Goal: Information Seeking & Learning: Learn about a topic

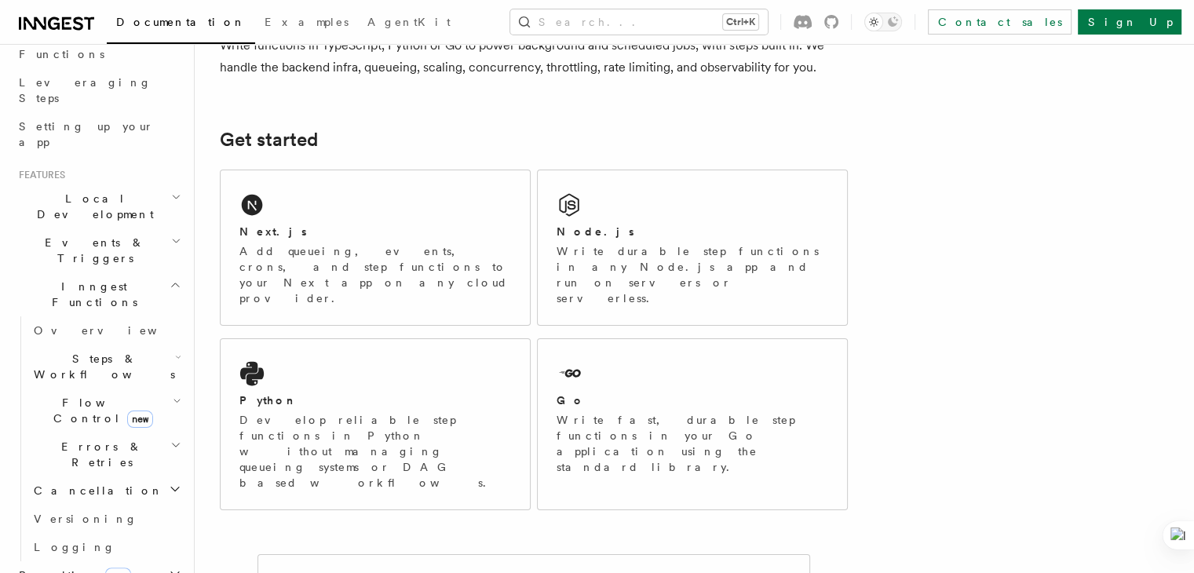
scroll to position [236, 0]
click at [173, 389] on icon "button" at bounding box center [177, 395] width 9 height 13
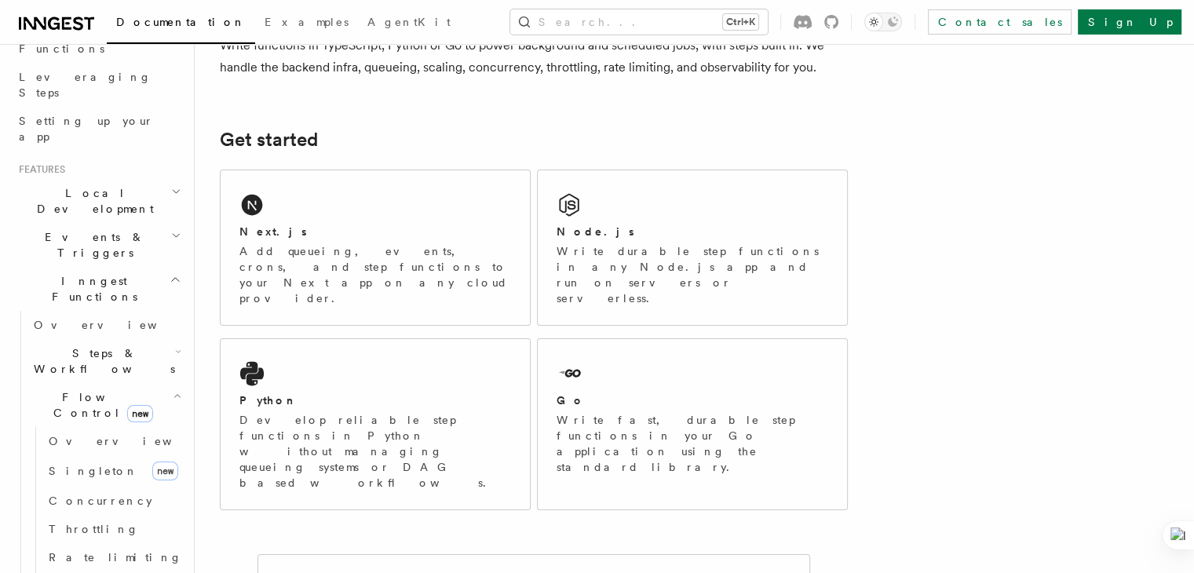
click at [173, 389] on icon "button" at bounding box center [177, 395] width 9 height 13
click at [170, 273] on icon "button" at bounding box center [176, 279] width 12 height 13
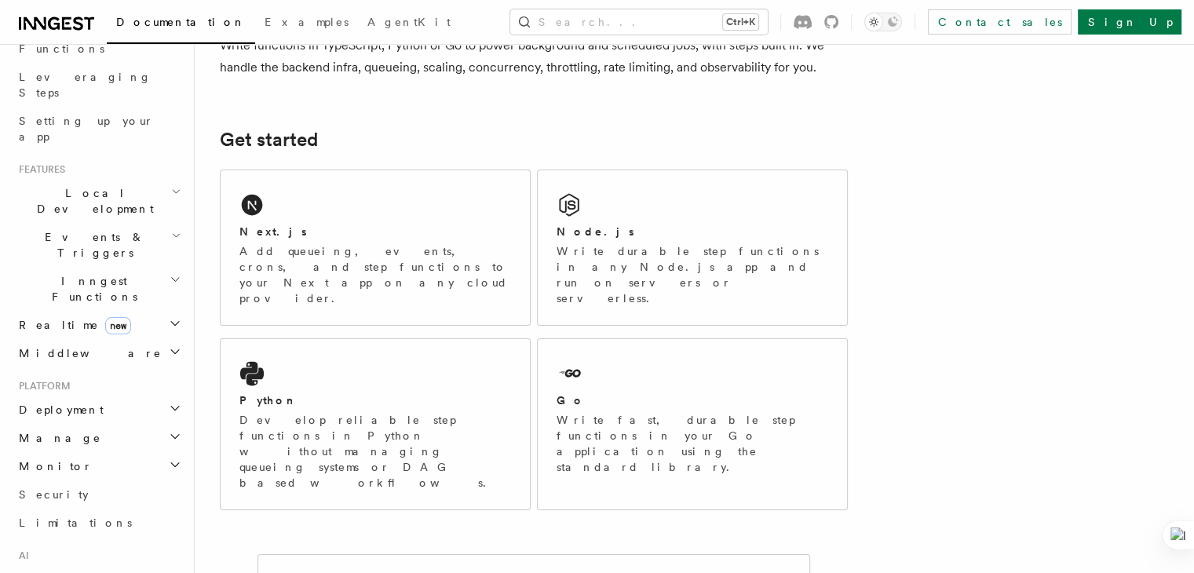
click at [170, 273] on icon "button" at bounding box center [176, 279] width 12 height 13
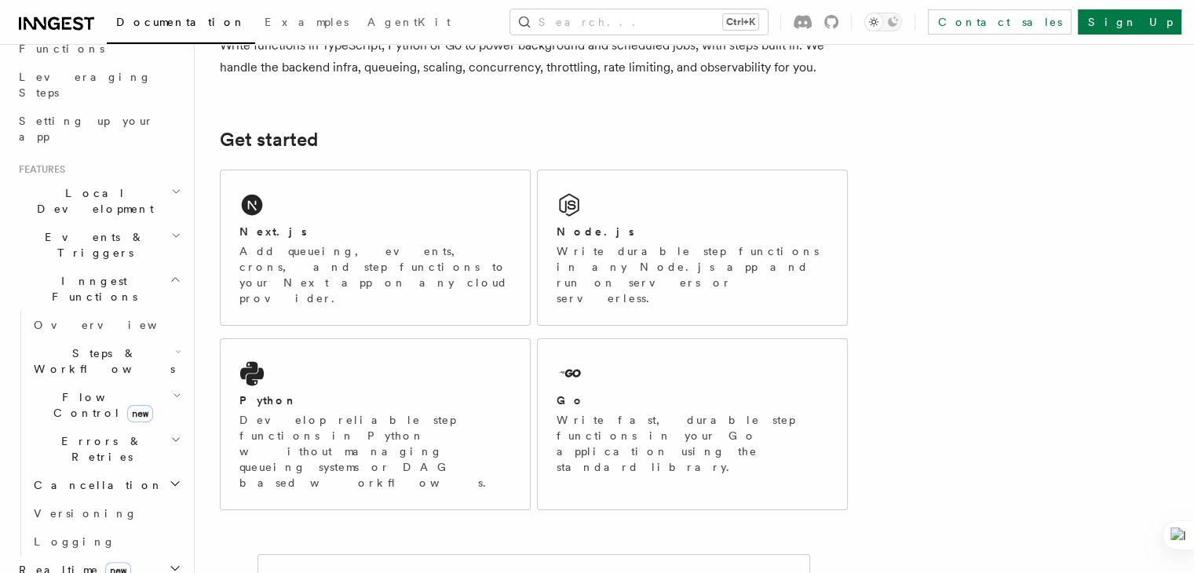
click at [175, 345] on icon "button" at bounding box center [178, 351] width 6 height 13
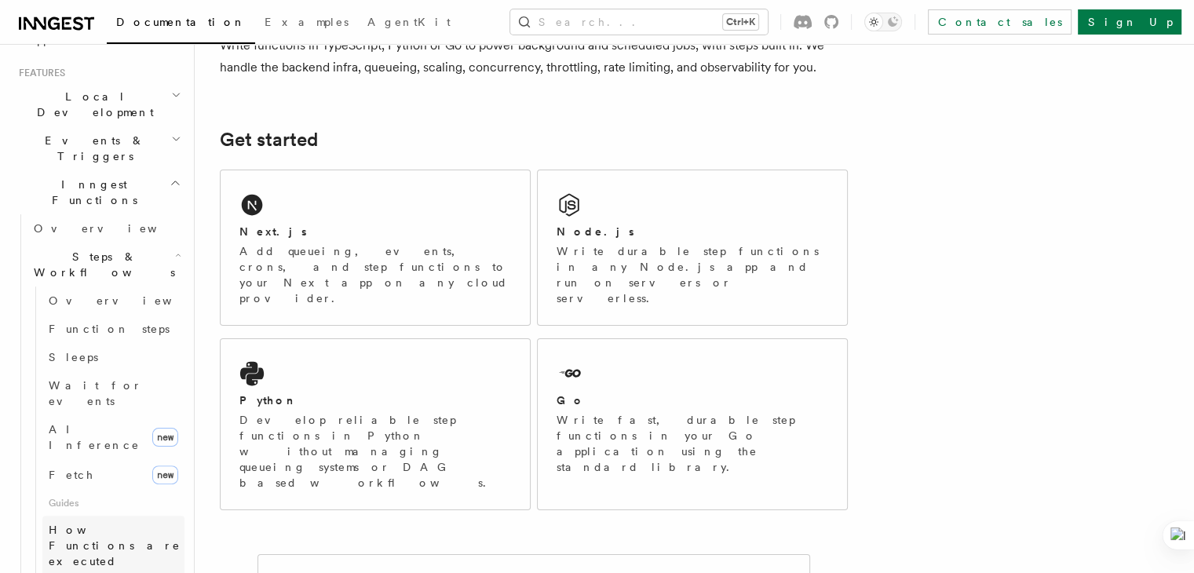
scroll to position [314, 0]
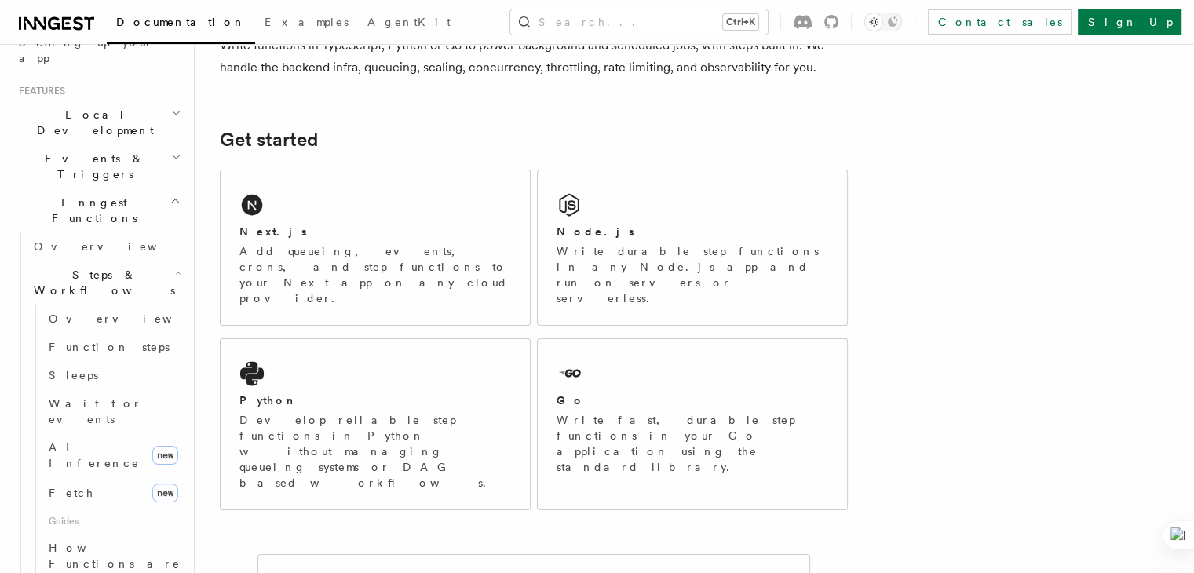
click at [177, 272] on icon "button" at bounding box center [179, 273] width 4 height 2
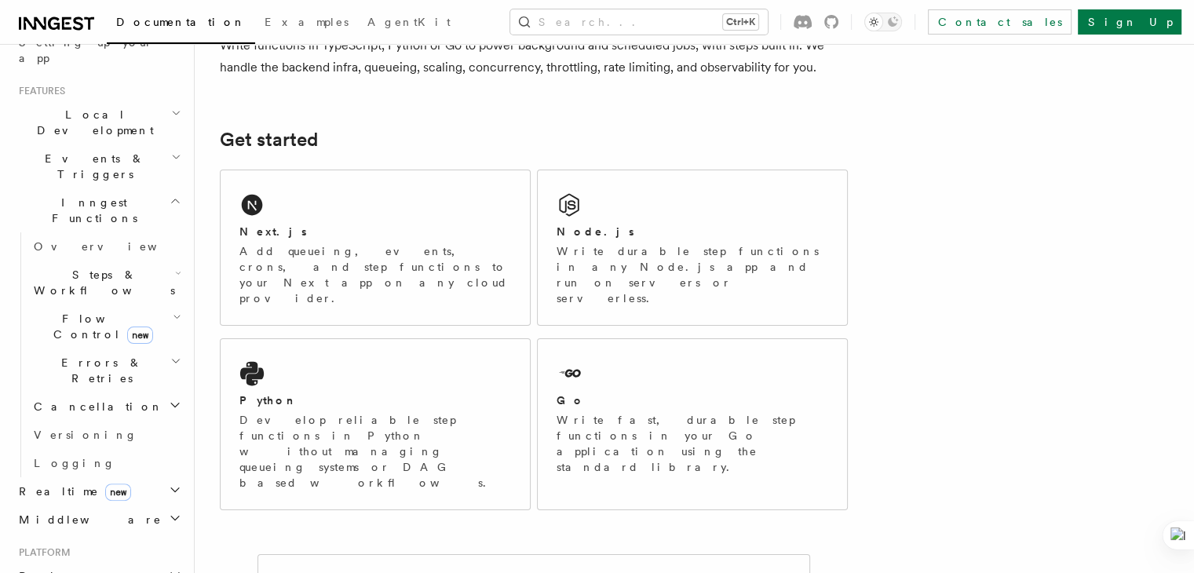
click at [173, 311] on icon "button" at bounding box center [177, 317] width 9 height 13
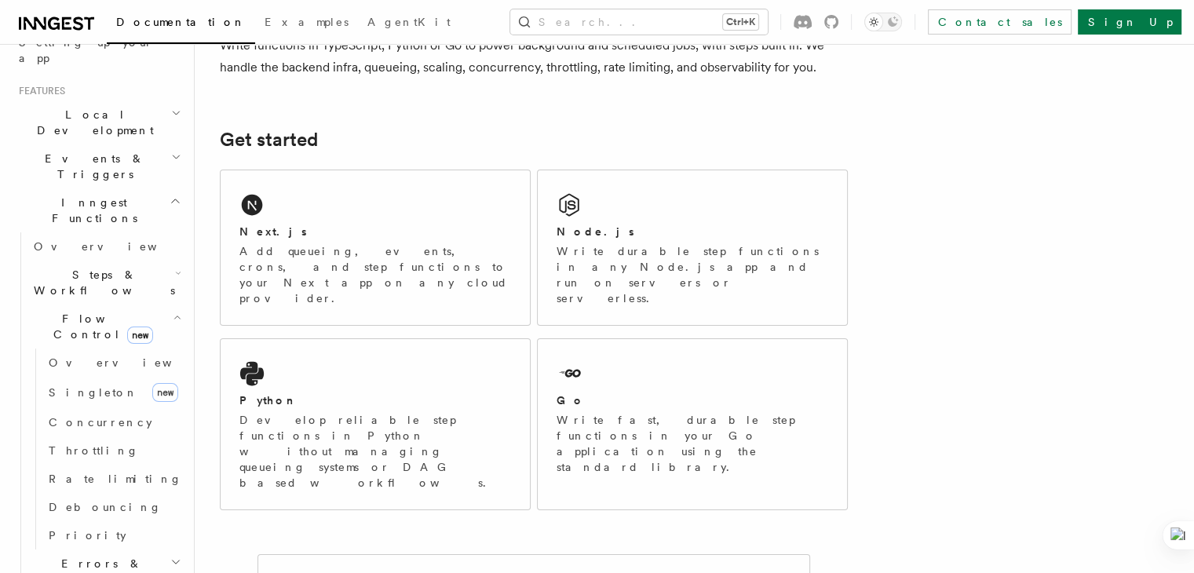
click at [173, 311] on icon "button" at bounding box center [177, 317] width 9 height 13
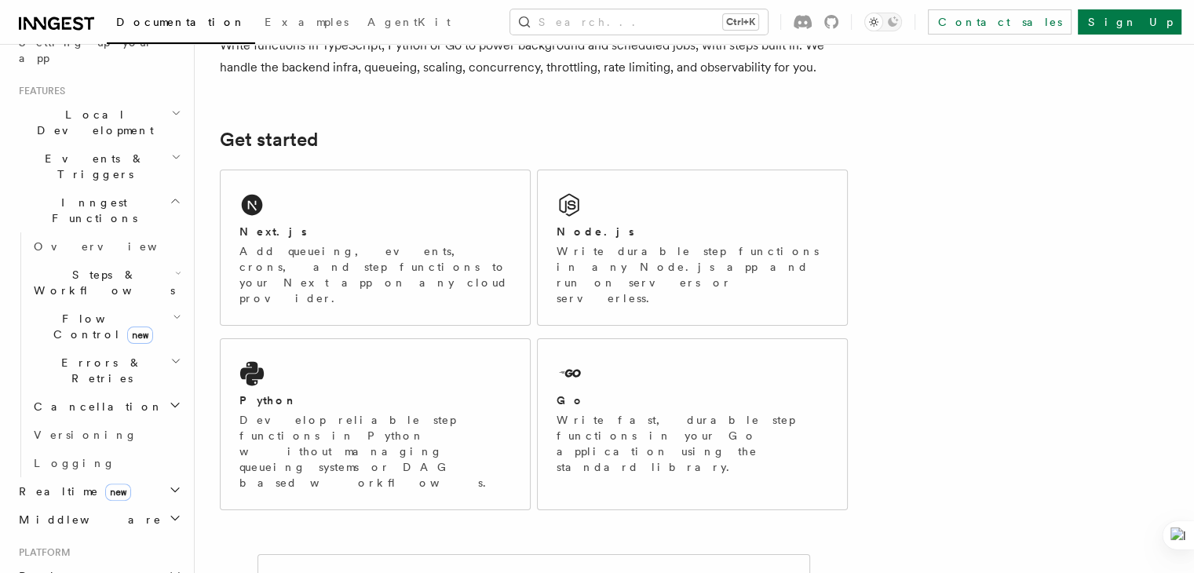
click at [170, 355] on icon "button" at bounding box center [175, 361] width 11 height 13
click at [173, 360] on icon "button" at bounding box center [176, 361] width 7 height 3
click at [163, 393] on h2 "Cancellation" at bounding box center [105, 407] width 157 height 28
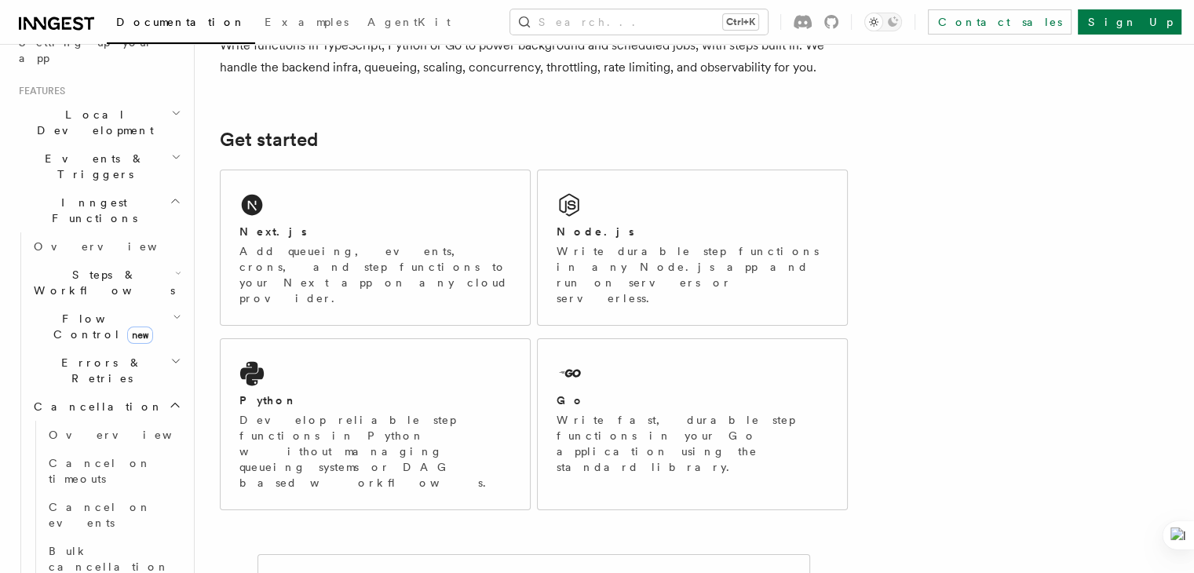
click at [163, 393] on h2 "Cancellation" at bounding box center [105, 407] width 157 height 28
click at [113, 421] on link "Versioning" at bounding box center [105, 435] width 157 height 28
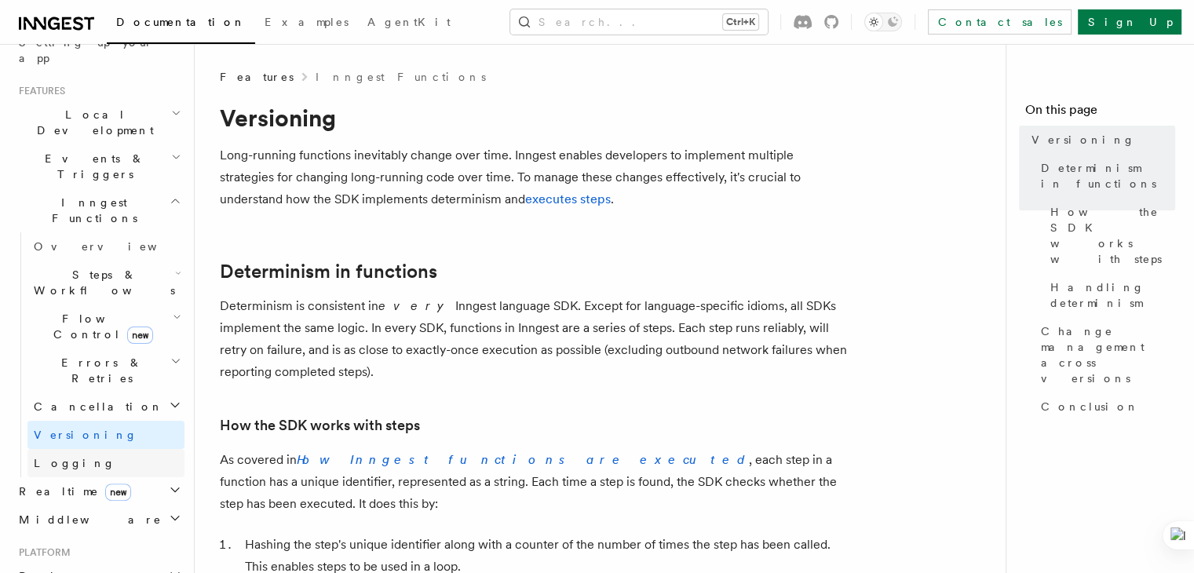
click at [115, 449] on link "Logging" at bounding box center [105, 463] width 157 height 28
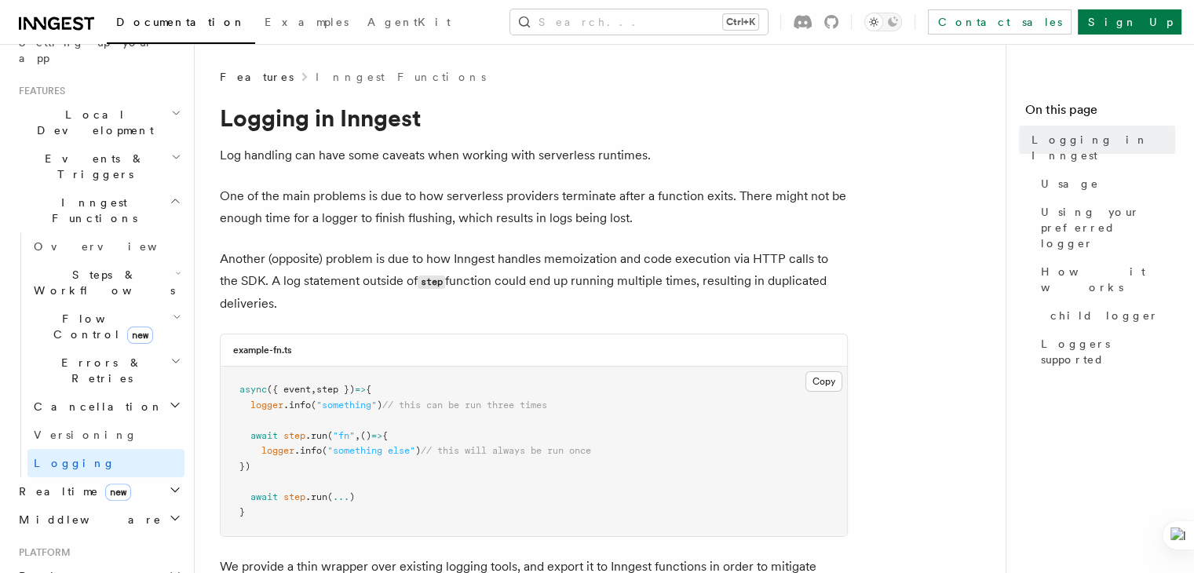
click at [154, 477] on h2 "Realtime new" at bounding box center [99, 491] width 172 height 28
click at [169, 484] on icon "button" at bounding box center [175, 490] width 13 height 13
click at [169, 512] on icon "button" at bounding box center [175, 518] width 13 height 13
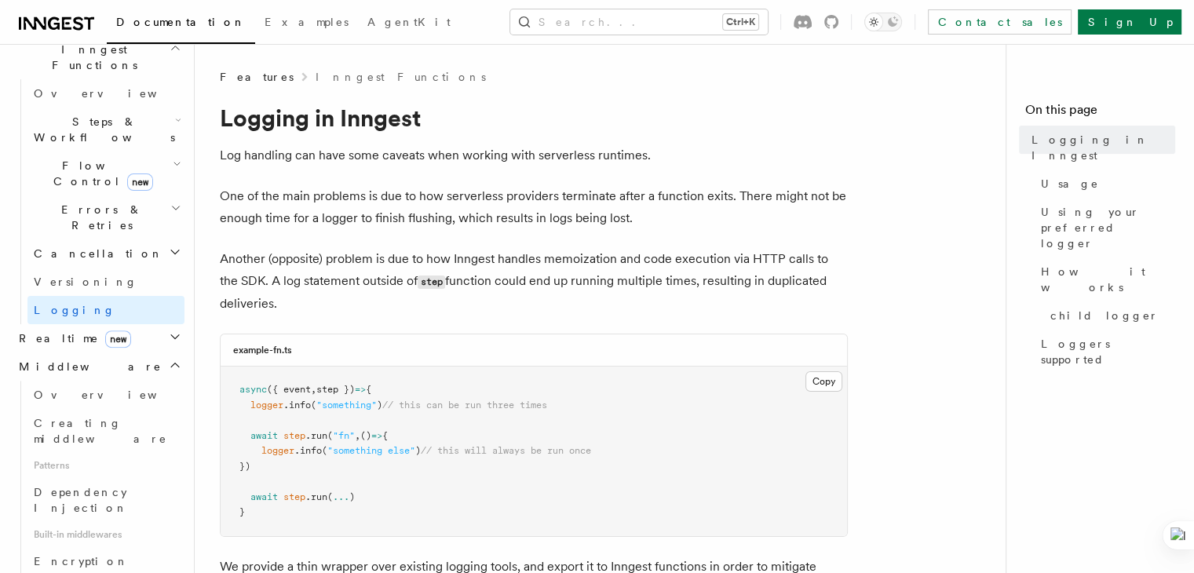
scroll to position [471, 0]
click at [169, 355] on icon "button" at bounding box center [175, 361] width 13 height 13
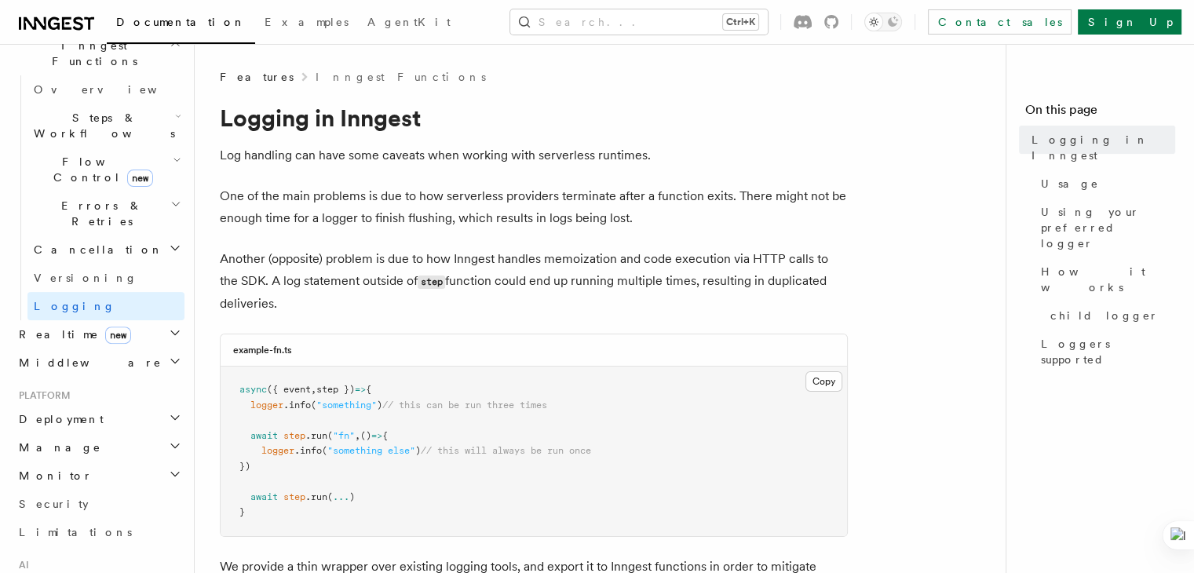
click at [169, 327] on icon "button" at bounding box center [175, 333] width 13 height 13
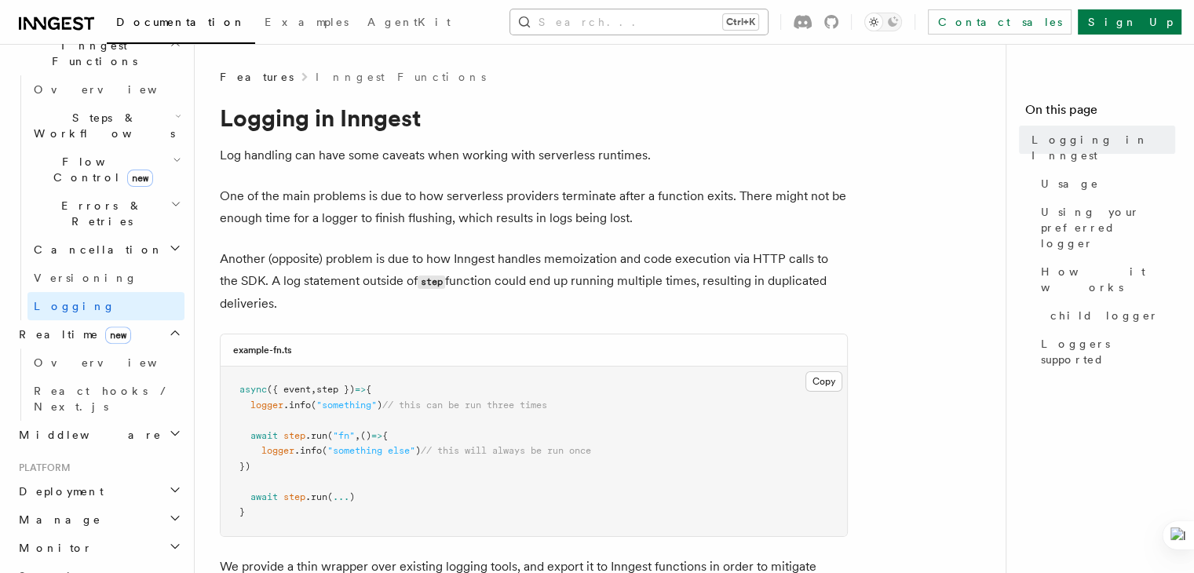
click at [768, 20] on button "Search... Ctrl+K" at bounding box center [638, 21] width 257 height 25
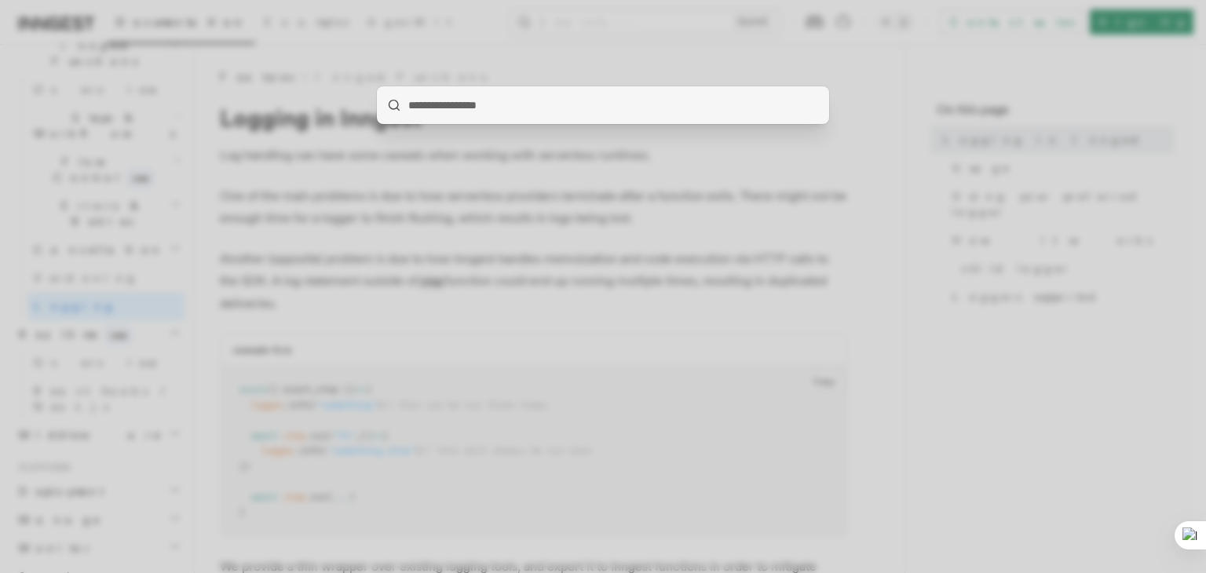
type input "**********"
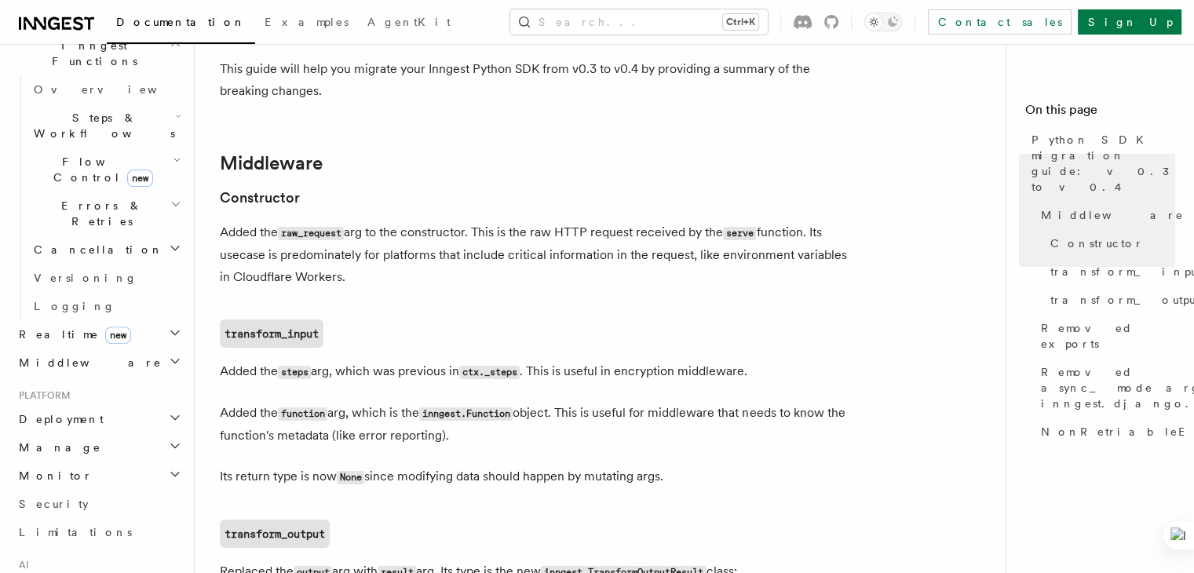
scroll to position [86, 0]
click at [170, 349] on h2 "Middleware" at bounding box center [99, 363] width 172 height 28
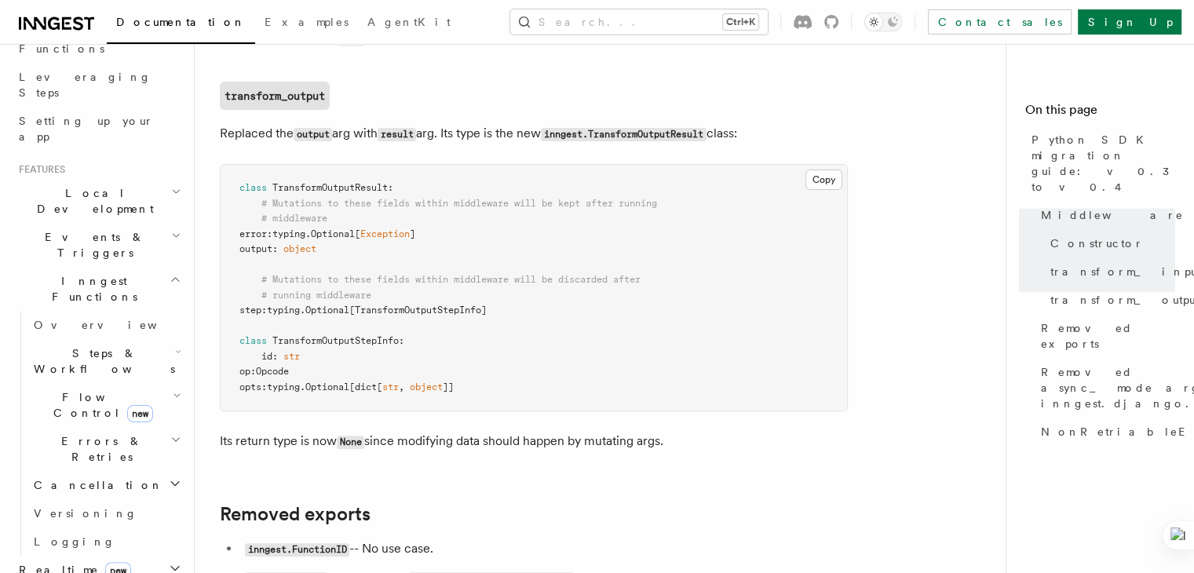
scroll to position [526, 0]
click at [141, 339] on h2 "Steps & Workflows" at bounding box center [105, 361] width 157 height 44
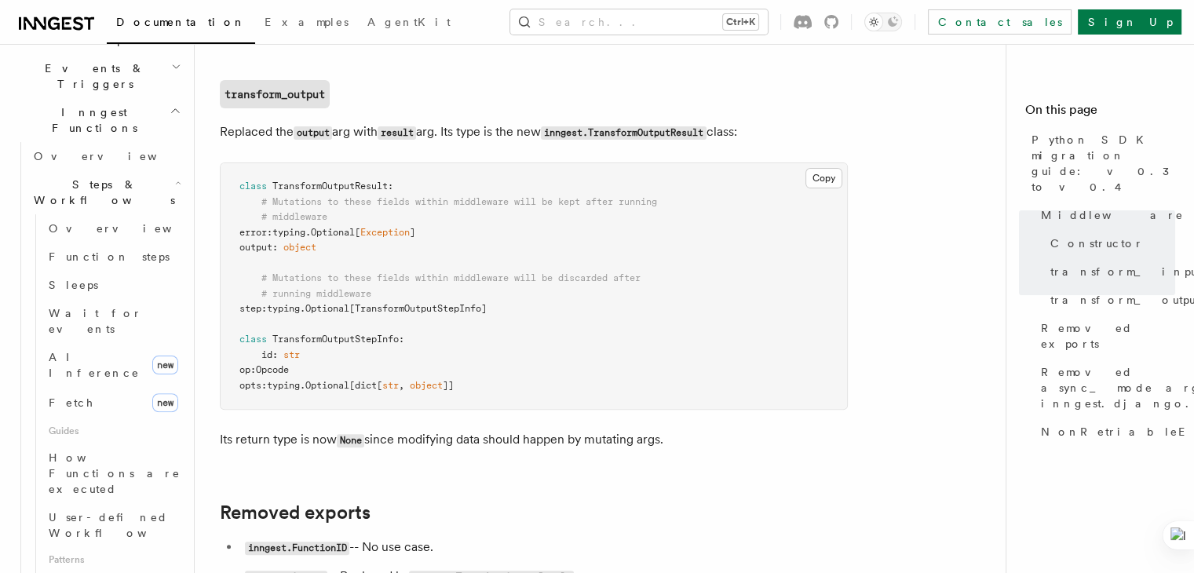
scroll to position [405, 0]
click at [91, 386] on link "Fetch new" at bounding box center [113, 401] width 142 height 31
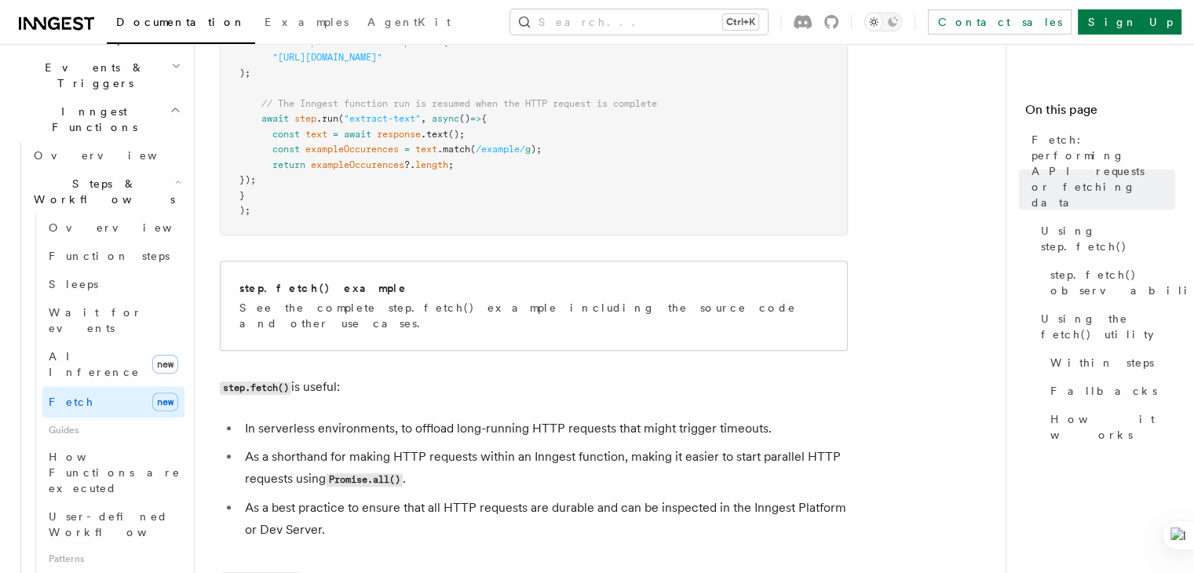
scroll to position [809, 0]
